Goal: Task Accomplishment & Management: Manage account settings

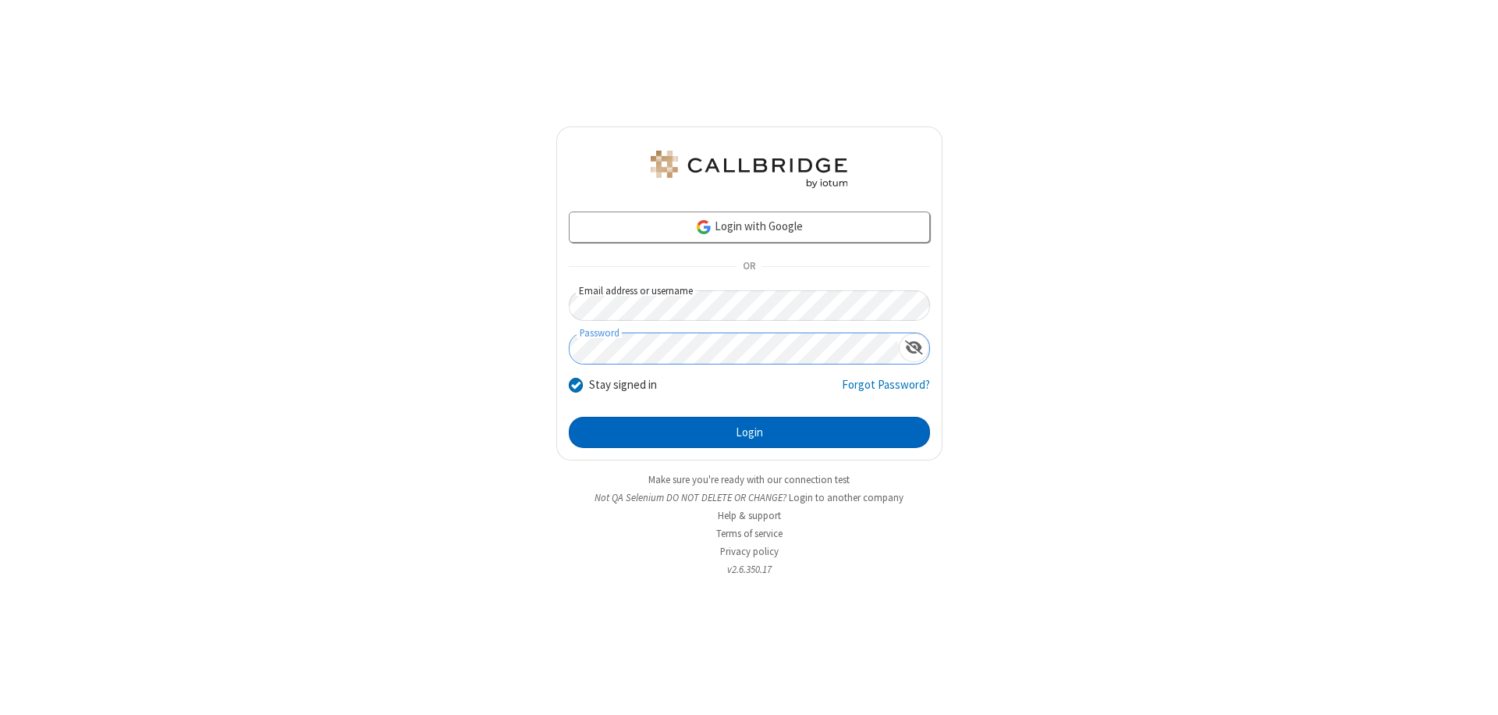
click at [749, 432] on button "Login" at bounding box center [749, 432] width 361 height 31
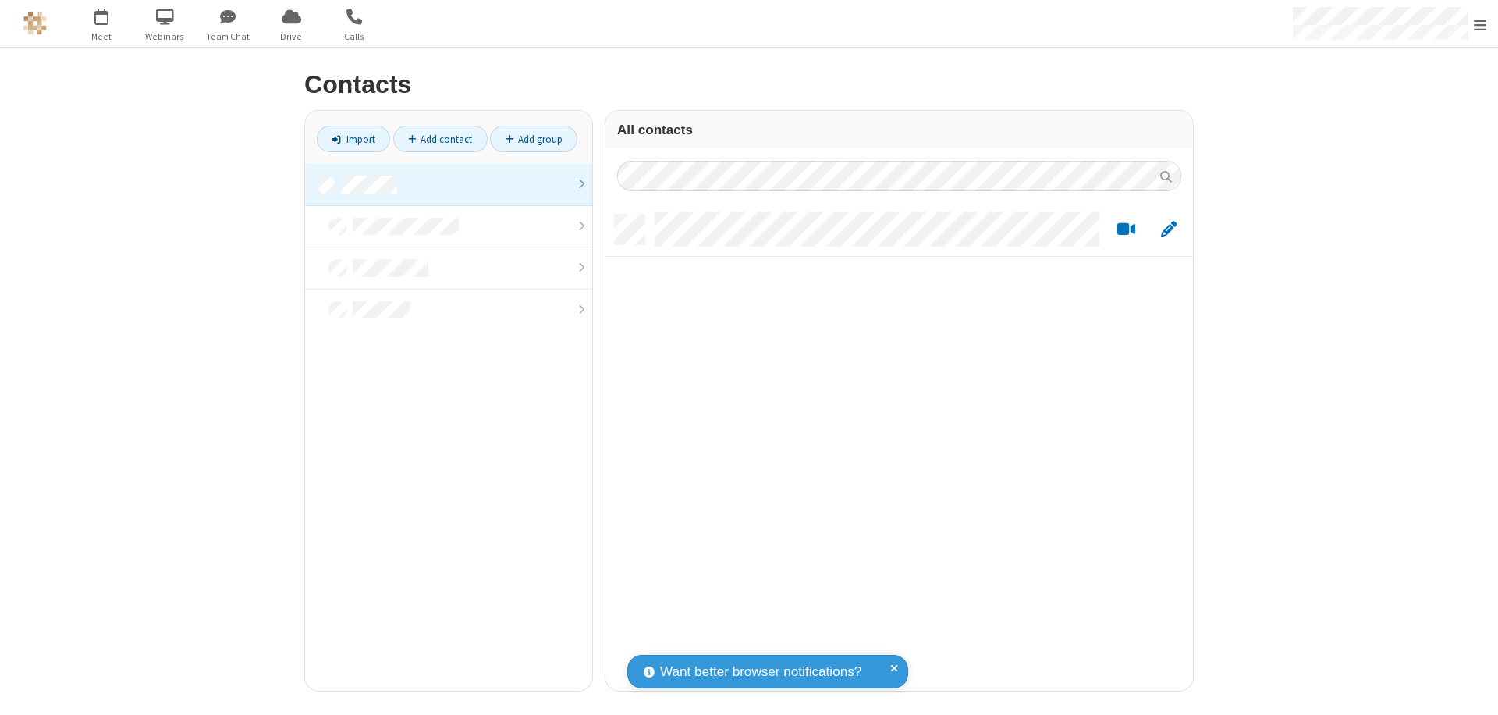
scroll to position [476, 576]
click at [449, 184] on link at bounding box center [448, 185] width 287 height 42
click at [440, 139] on link "Add contact" at bounding box center [440, 139] width 94 height 27
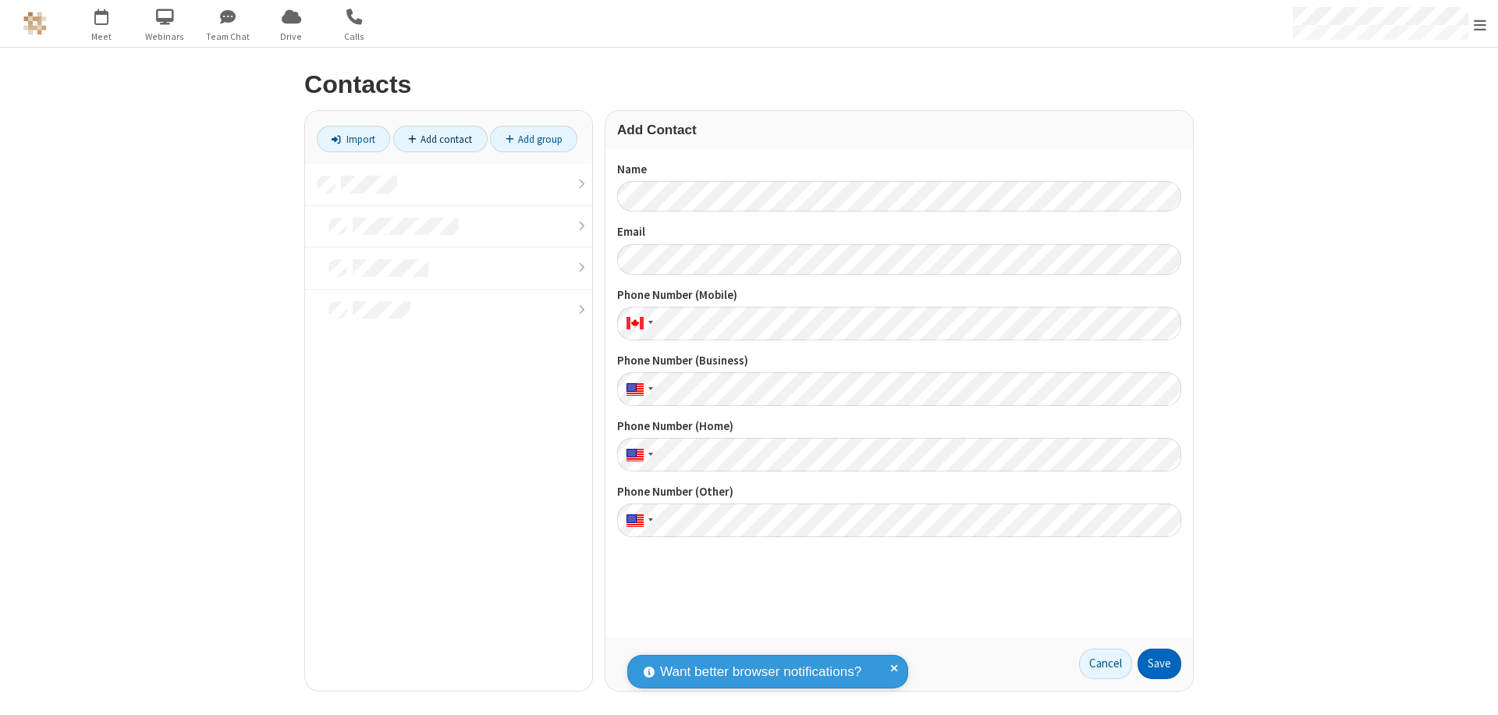
click at [1159, 663] on button "Save" at bounding box center [1160, 663] width 44 height 31
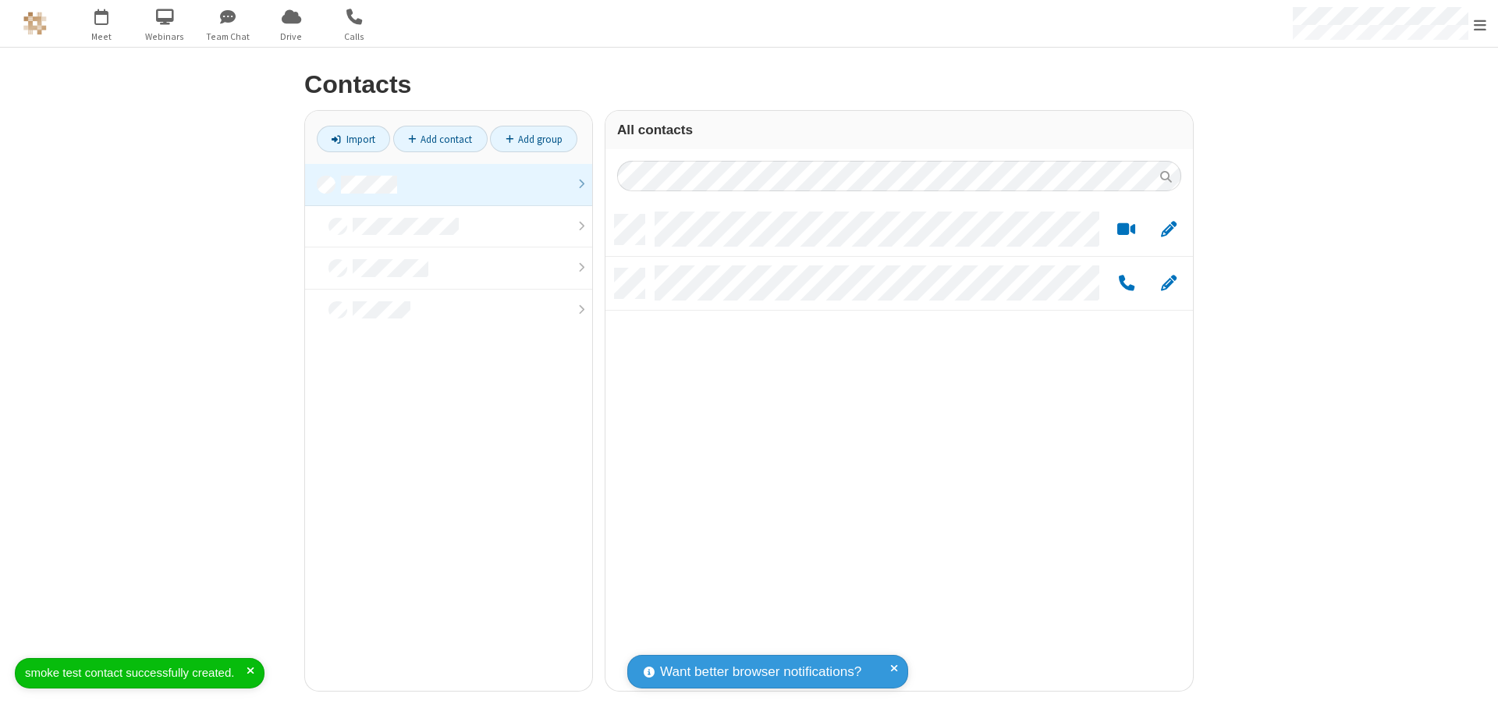
scroll to position [476, 576]
